Goal: Task Accomplishment & Management: Manage account settings

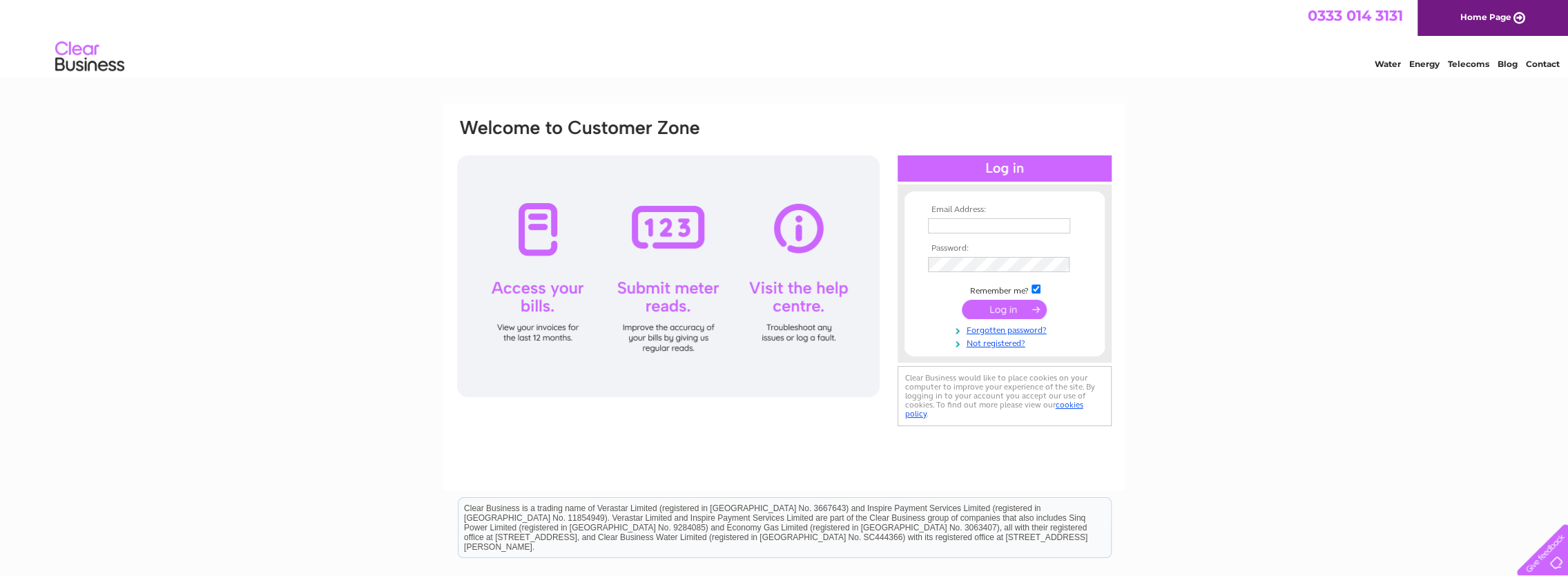
click at [948, 226] on input "text" at bounding box center [999, 225] width 143 height 15
type input "sarah.craven@sitesealants.co.uk"
click at [962, 302] on input "submit" at bounding box center [1004, 312] width 85 height 19
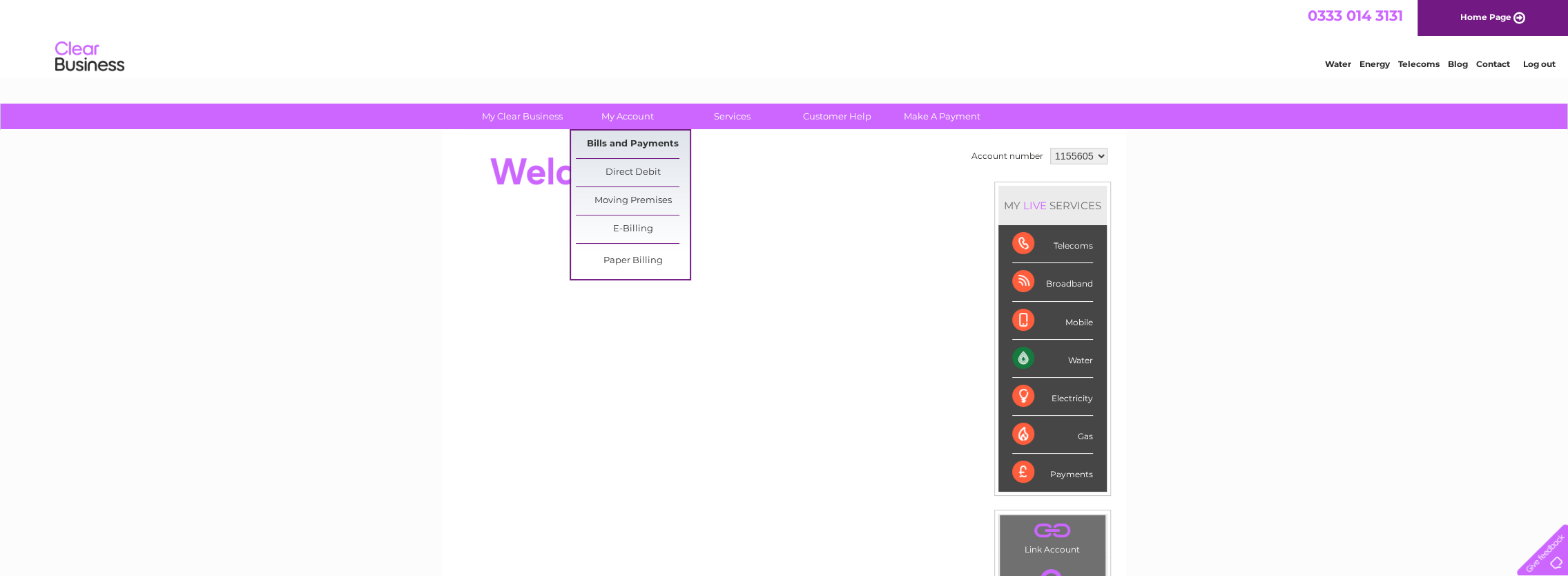
click at [641, 143] on link "Bills and Payments" at bounding box center [632, 144] width 114 height 28
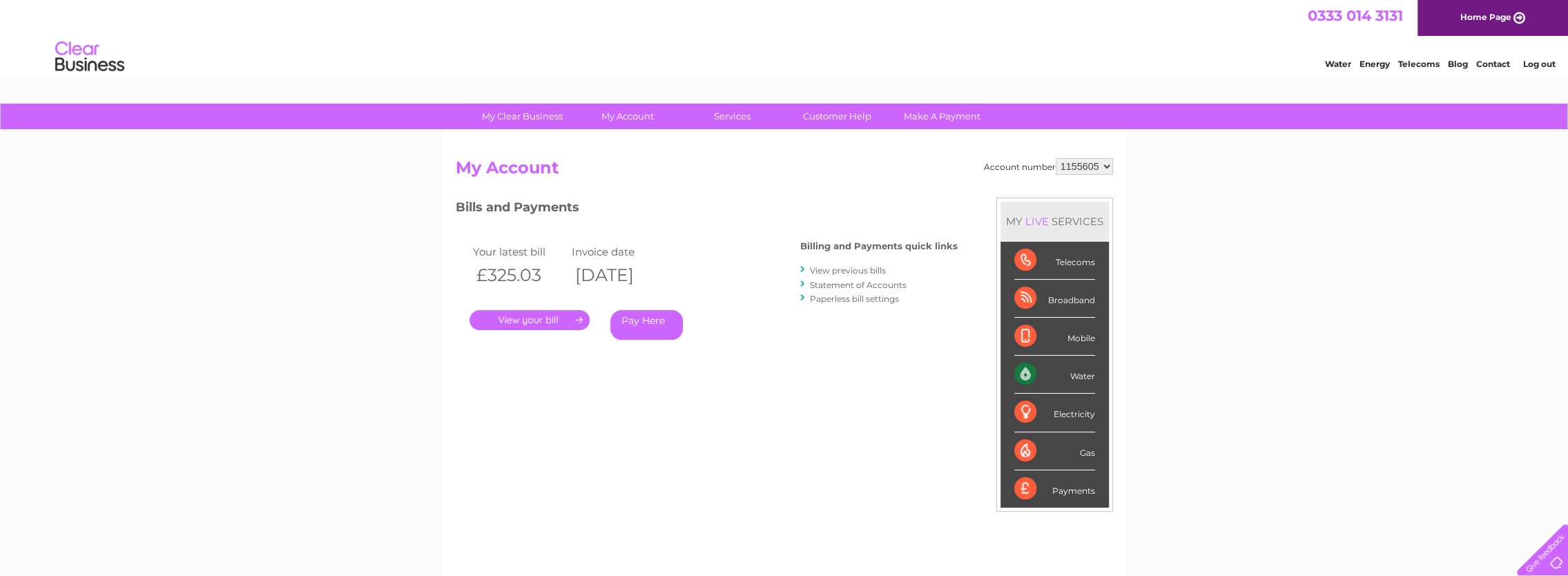
click at [543, 322] on link "." at bounding box center [530, 319] width 120 height 20
